Goal: Information Seeking & Learning: Learn about a topic

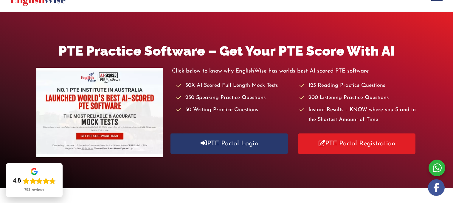
scroll to position [49, 0]
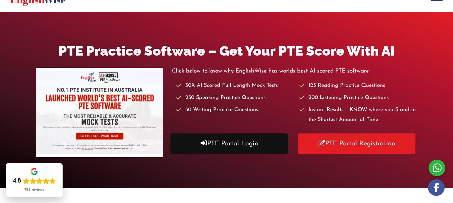
click at [220, 150] on link "PTE Portal Login" at bounding box center [228, 144] width 117 height 21
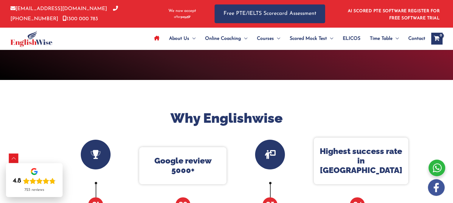
scroll to position [158, 0]
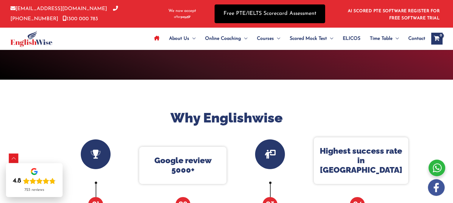
click at [276, 16] on link "Free PTE/IELTS Scorecard Assessment" at bounding box center [270, 13] width 111 height 19
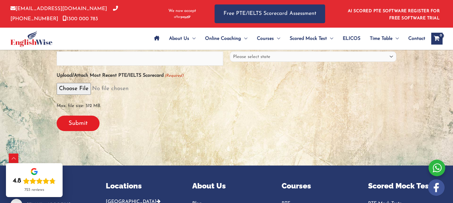
scroll to position [193, 0]
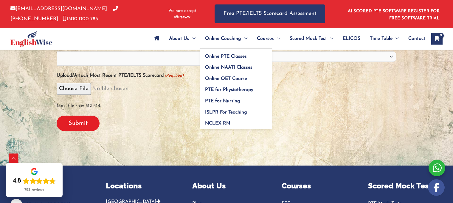
click at [228, 38] on span "Online Coaching" at bounding box center [223, 38] width 36 height 21
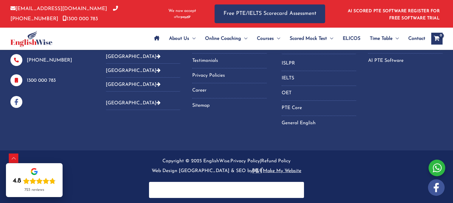
scroll to position [367, 0]
